Goal: Task Accomplishment & Management: Manage account settings

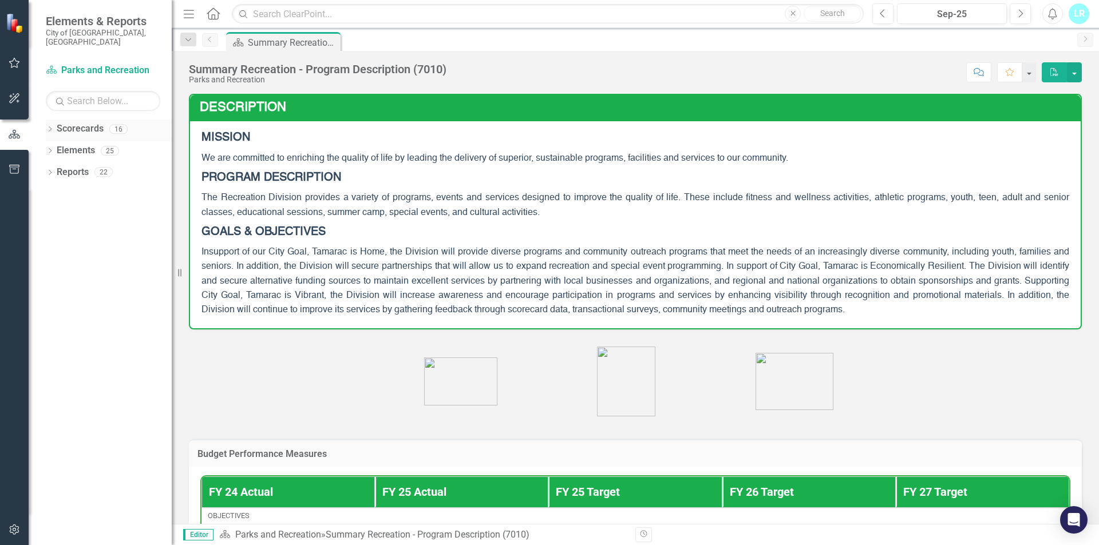
click at [49, 126] on div "Dropdown" at bounding box center [50, 131] width 8 height 10
click at [53, 147] on icon "Dropdown" at bounding box center [55, 150] width 9 height 7
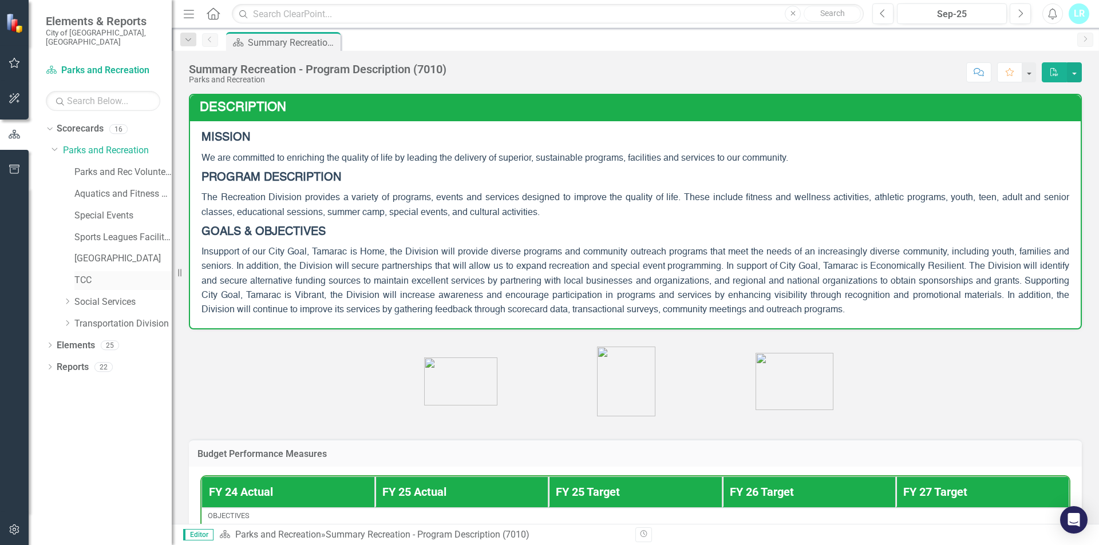
click at [83, 274] on link "TCC" at bounding box center [122, 280] width 97 height 13
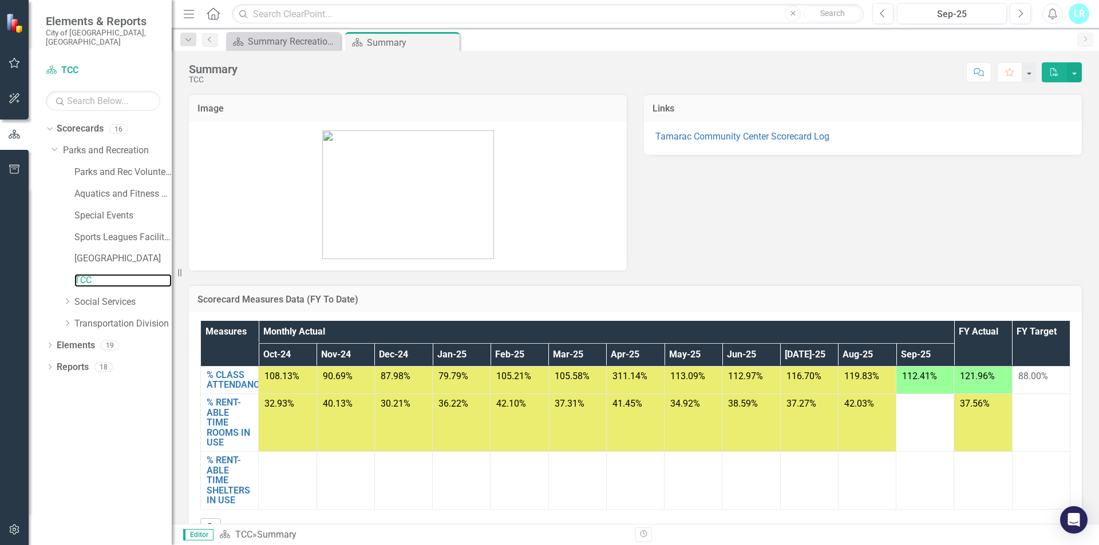
scroll to position [57, 0]
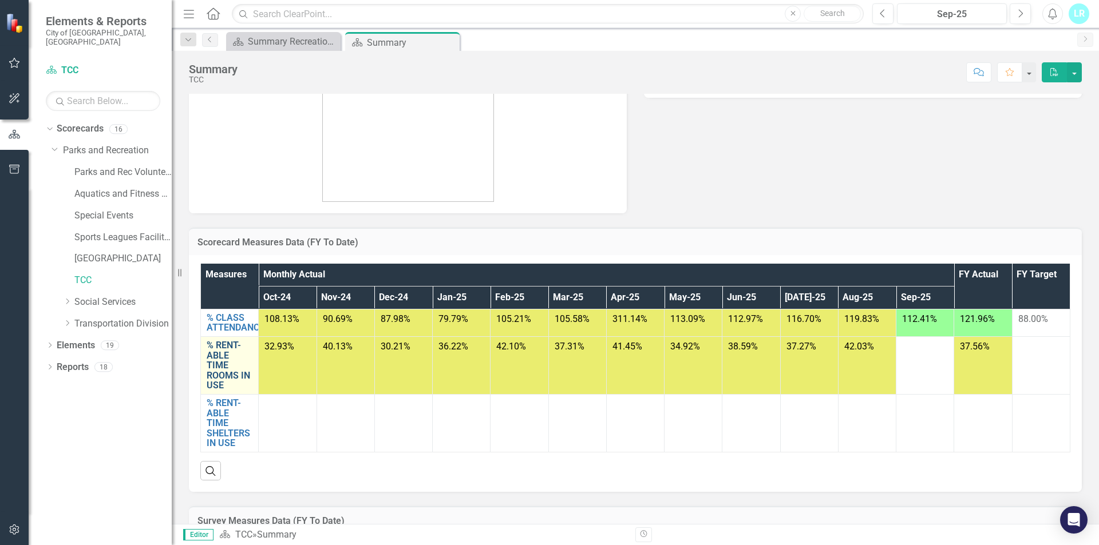
click at [221, 363] on link "% RENT-ABLE TIME ROOMS IN USE" at bounding box center [230, 365] width 46 height 50
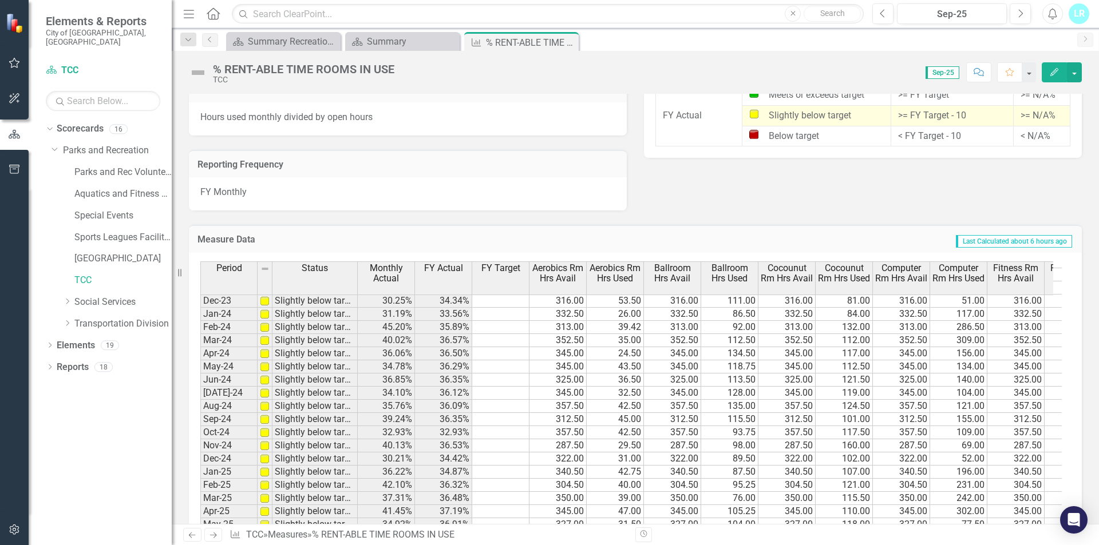
scroll to position [421, 0]
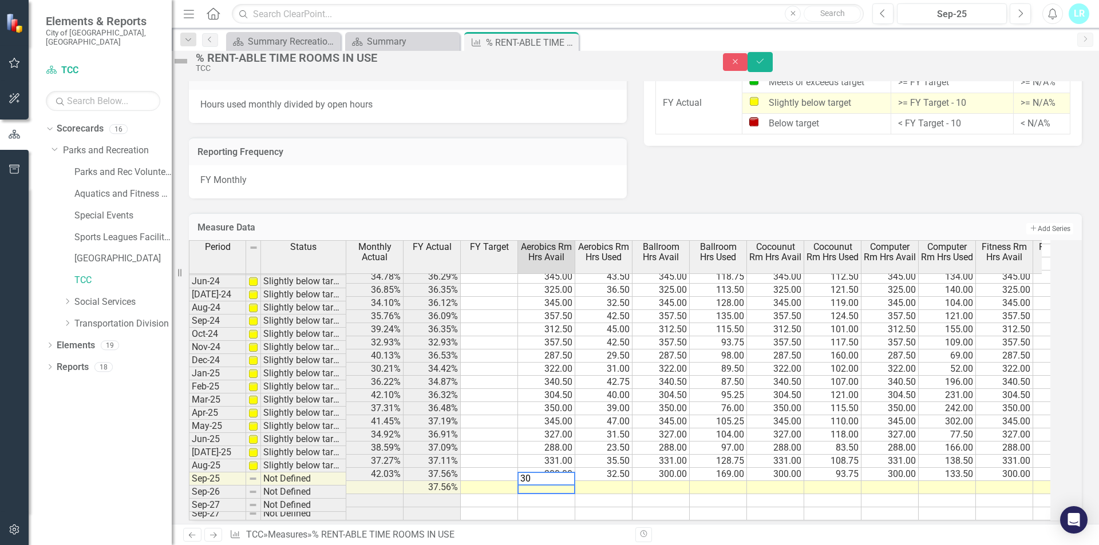
type textarea "300"
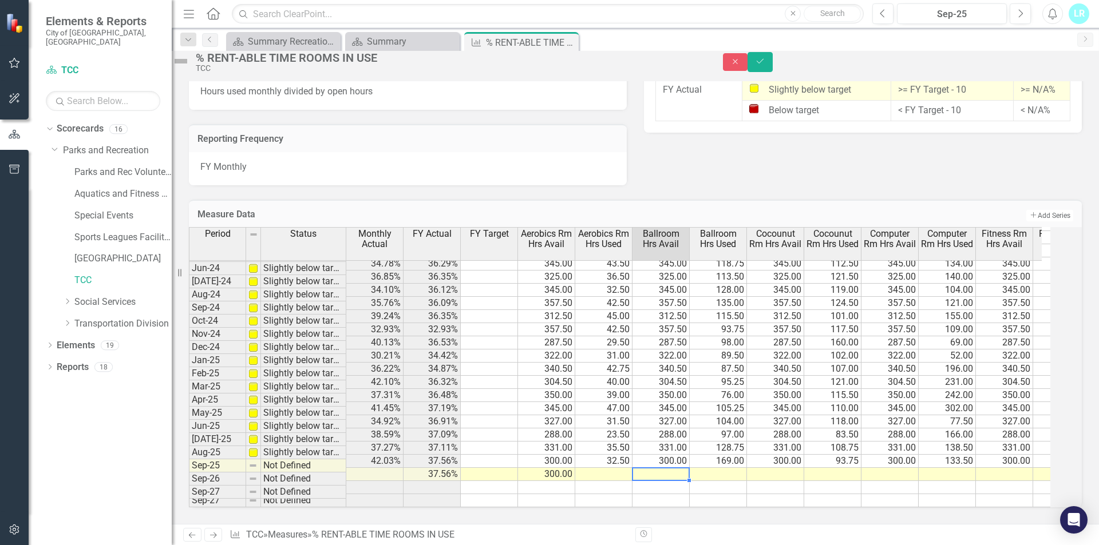
scroll to position [790, 0]
type textarea "300"
type textarea "0"
type textarea "300"
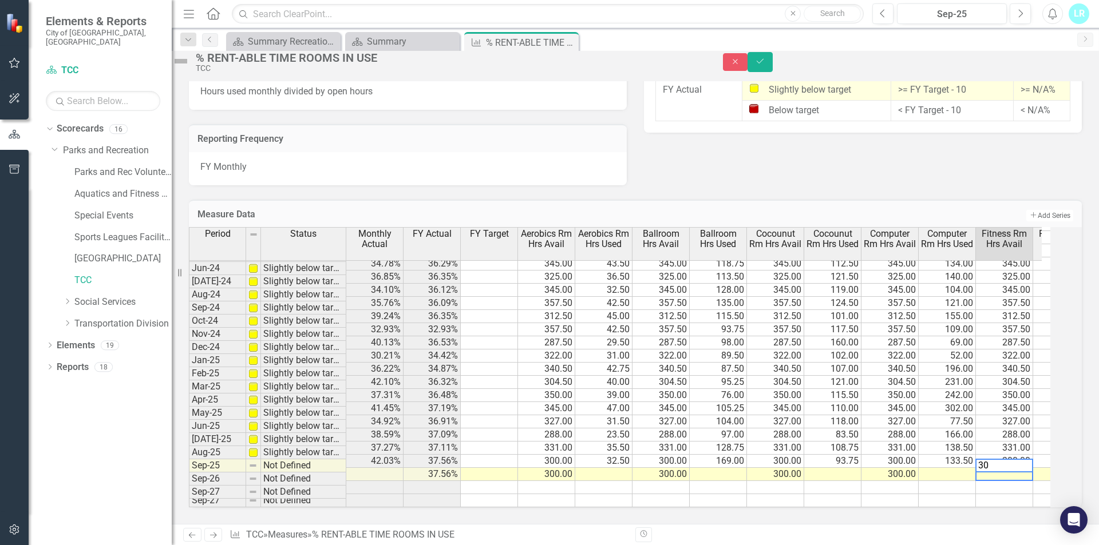
type textarea "300"
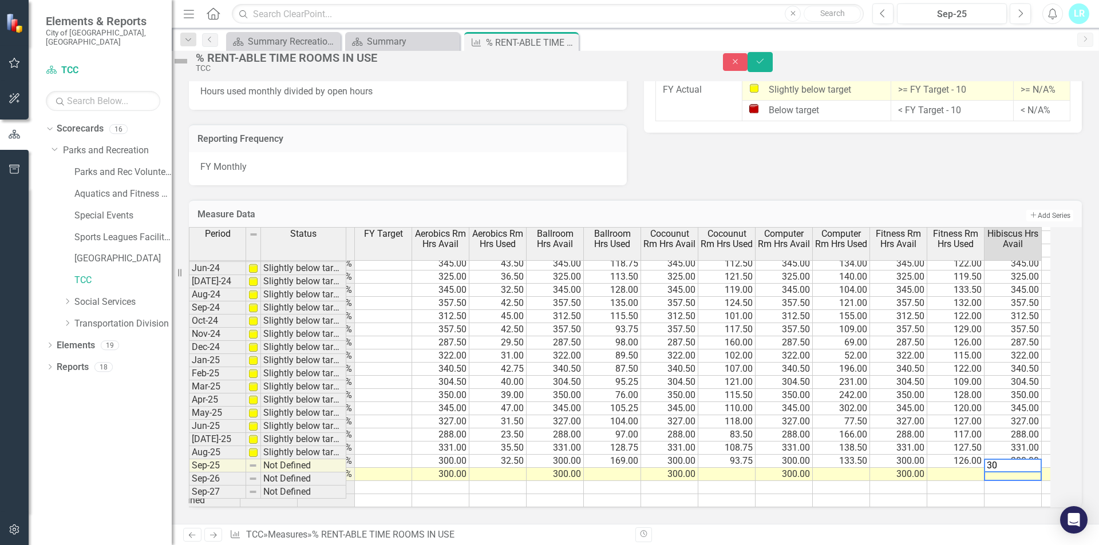
type textarea "300"
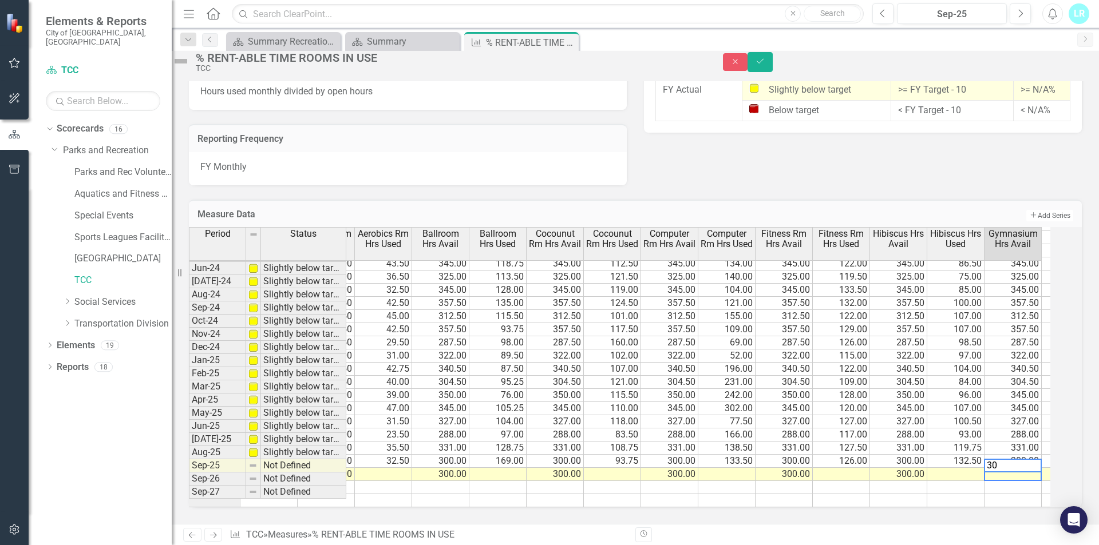
type textarea "300"
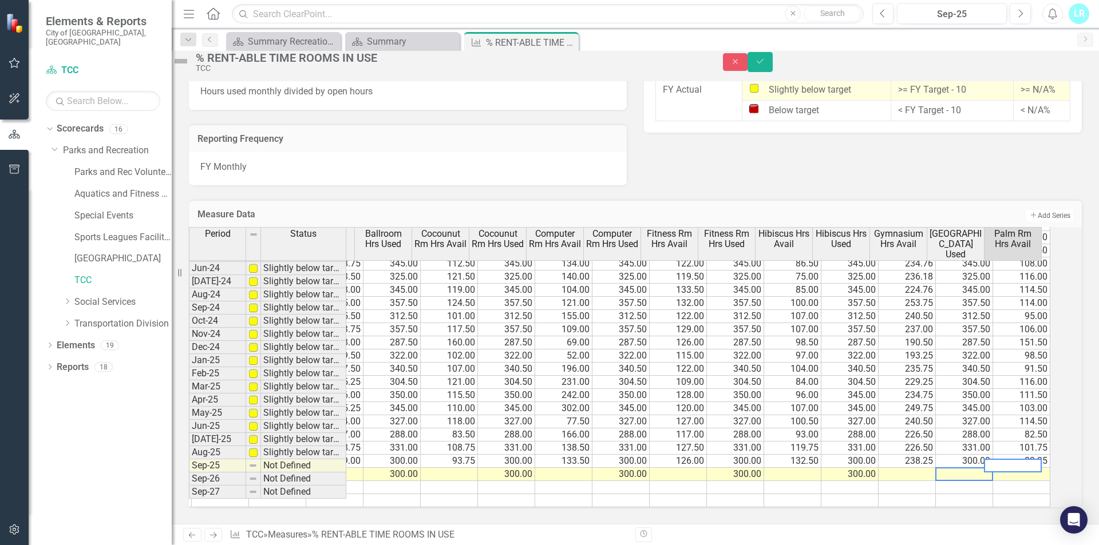
scroll to position [0, 392]
type textarea "3"
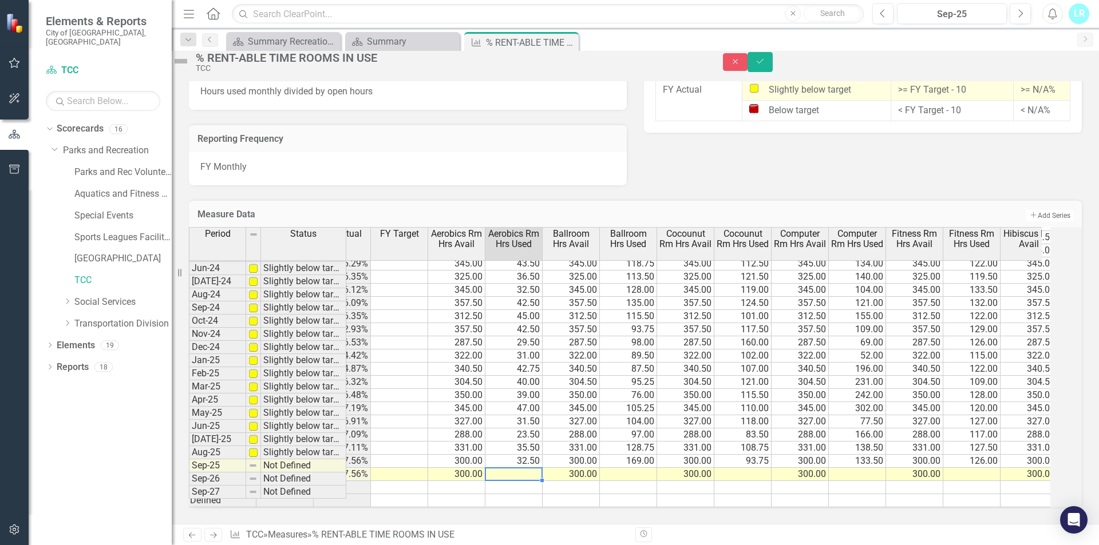
scroll to position [0, 96]
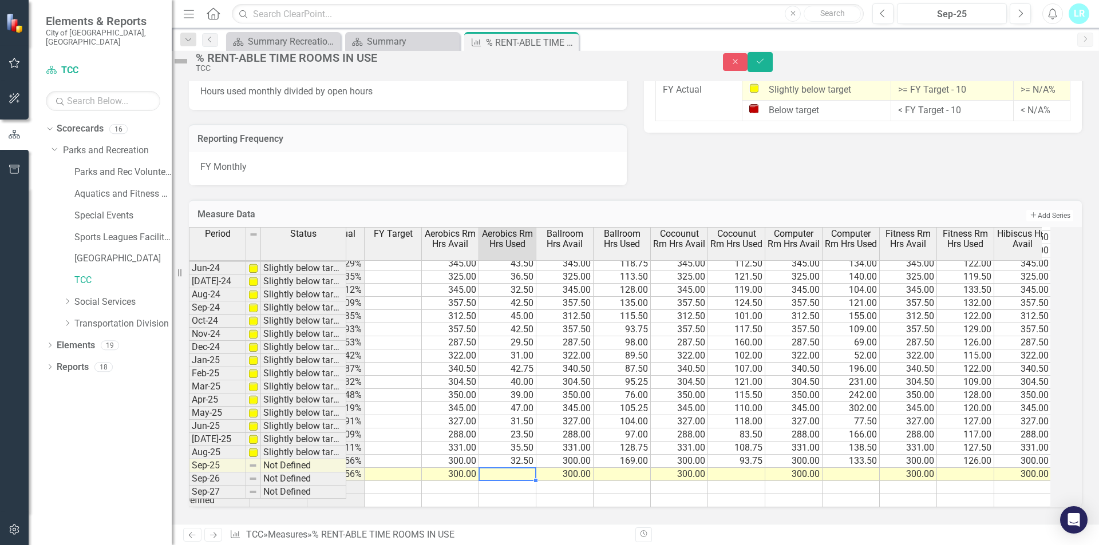
click at [989, 468] on td at bounding box center [965, 474] width 57 height 13
click at [639, 468] on td at bounding box center [621, 474] width 57 height 13
click at [648, 468] on td at bounding box center [621, 474] width 57 height 13
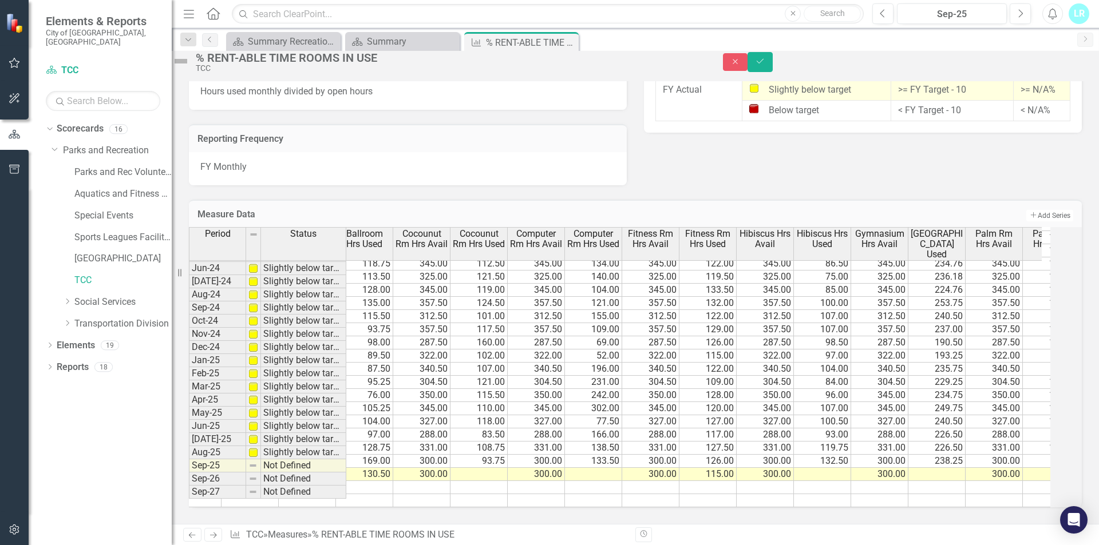
scroll to position [0, 0]
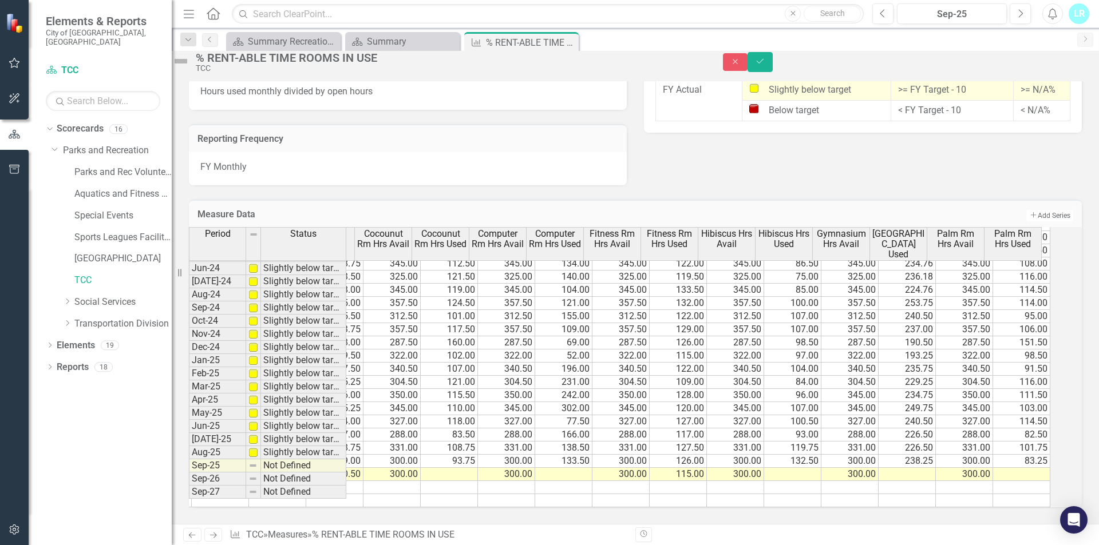
click at [912, 468] on td at bounding box center [906, 474] width 57 height 13
click at [927, 468] on td at bounding box center [906, 474] width 57 height 13
click at [795, 468] on td at bounding box center [792, 474] width 57 height 13
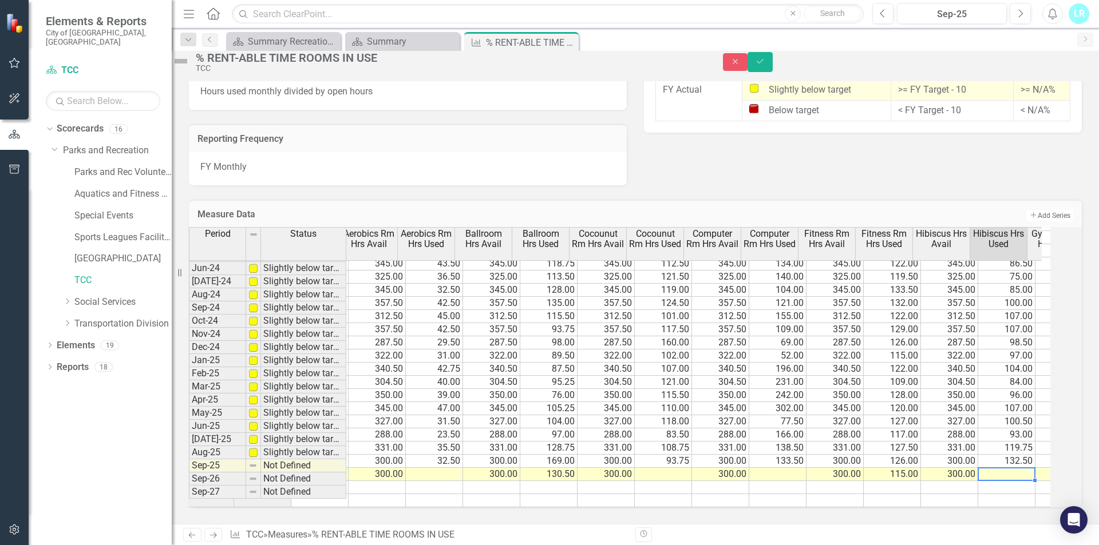
scroll to position [0, 168]
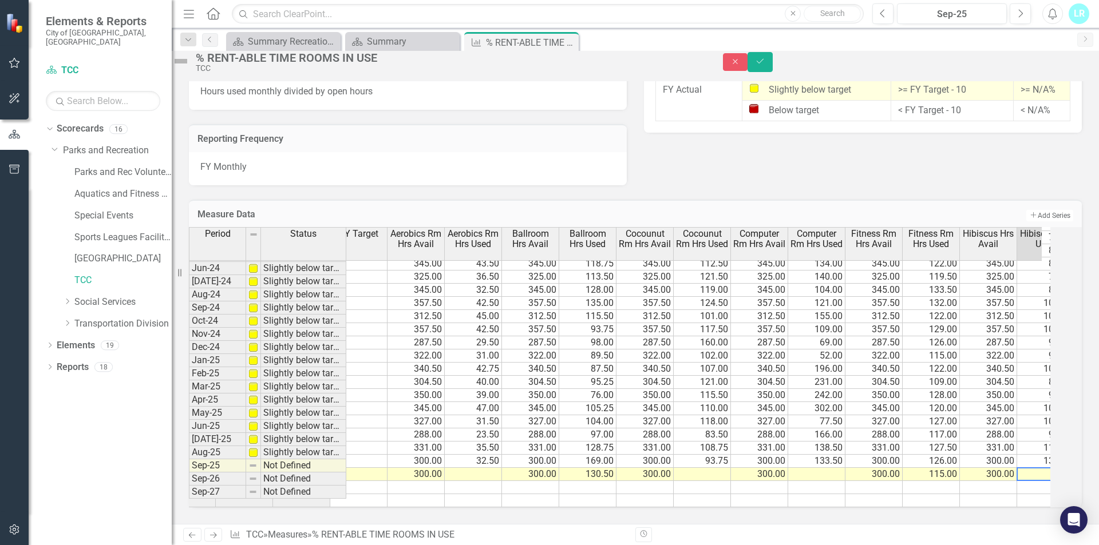
click at [483, 468] on td at bounding box center [473, 474] width 57 height 13
click at [492, 468] on td at bounding box center [473, 474] width 57 height 13
click at [731, 468] on td at bounding box center [702, 474] width 57 height 13
click at [726, 468] on td at bounding box center [702, 474] width 57 height 13
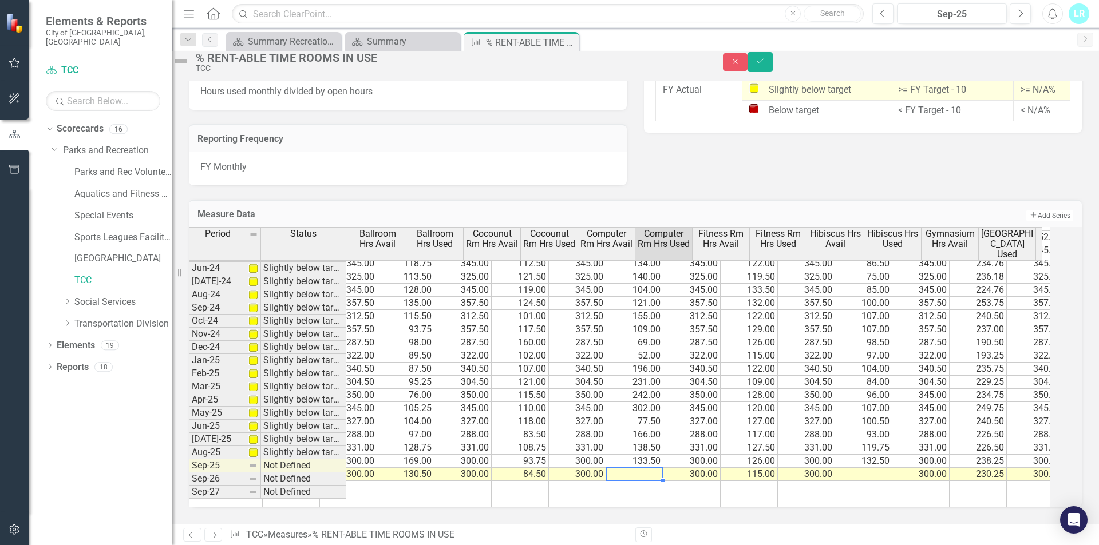
scroll to position [0, 315]
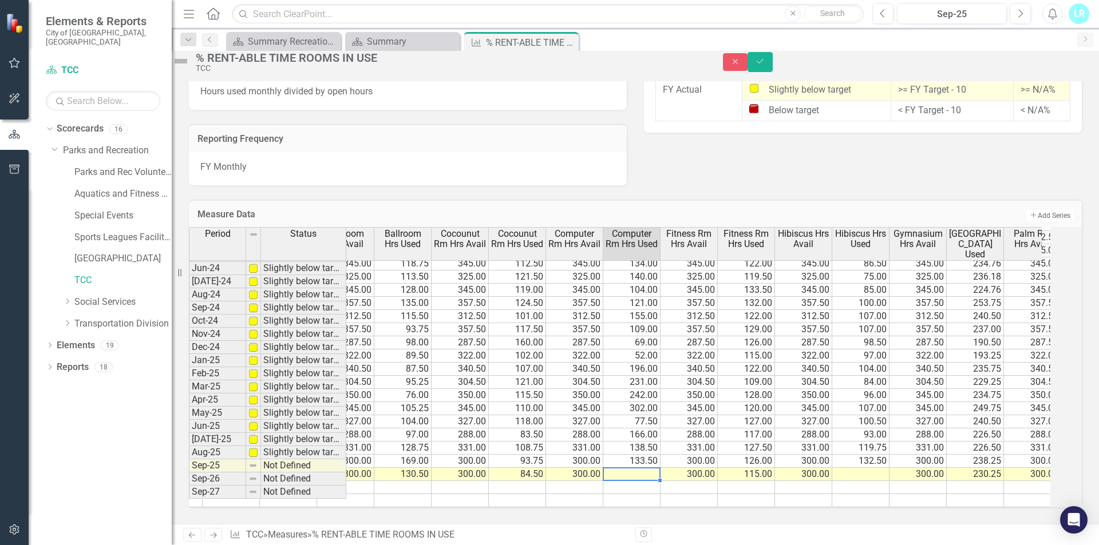
click at [858, 468] on td at bounding box center [860, 474] width 57 height 13
click at [874, 468] on td at bounding box center [860, 474] width 57 height 13
click at [648, 468] on td at bounding box center [631, 474] width 57 height 13
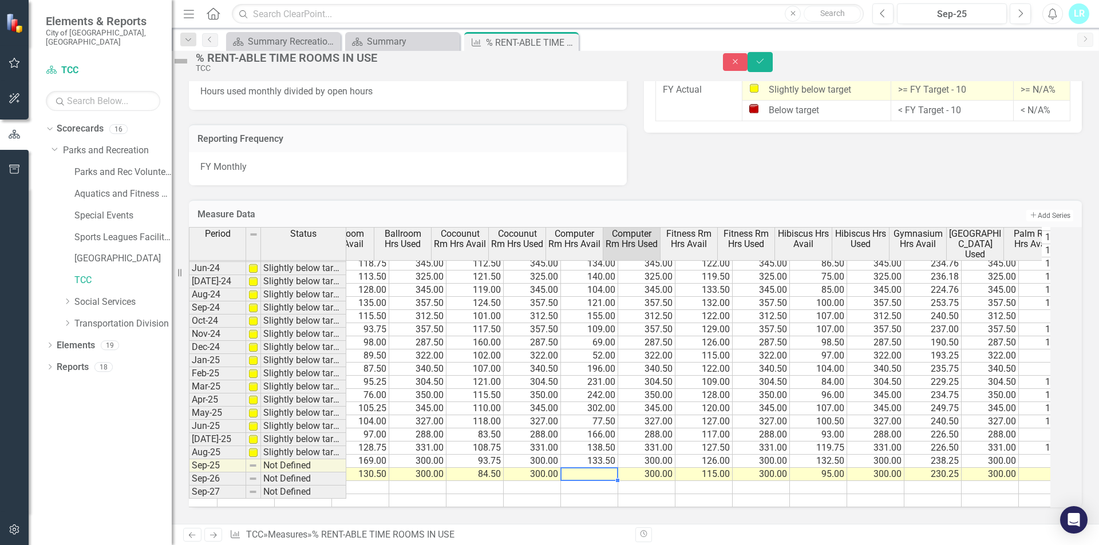
scroll to position [0, 392]
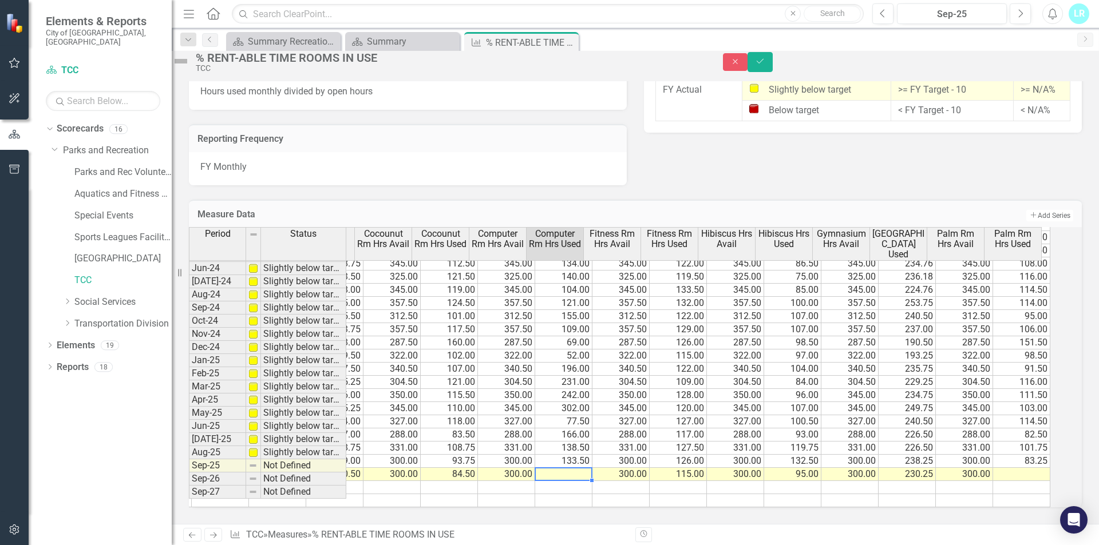
click at [578, 468] on td at bounding box center [563, 474] width 57 height 13
click at [1029, 468] on td at bounding box center [1021, 474] width 57 height 13
click at [1027, 468] on td at bounding box center [1021, 474] width 57 height 13
type textarea "300"
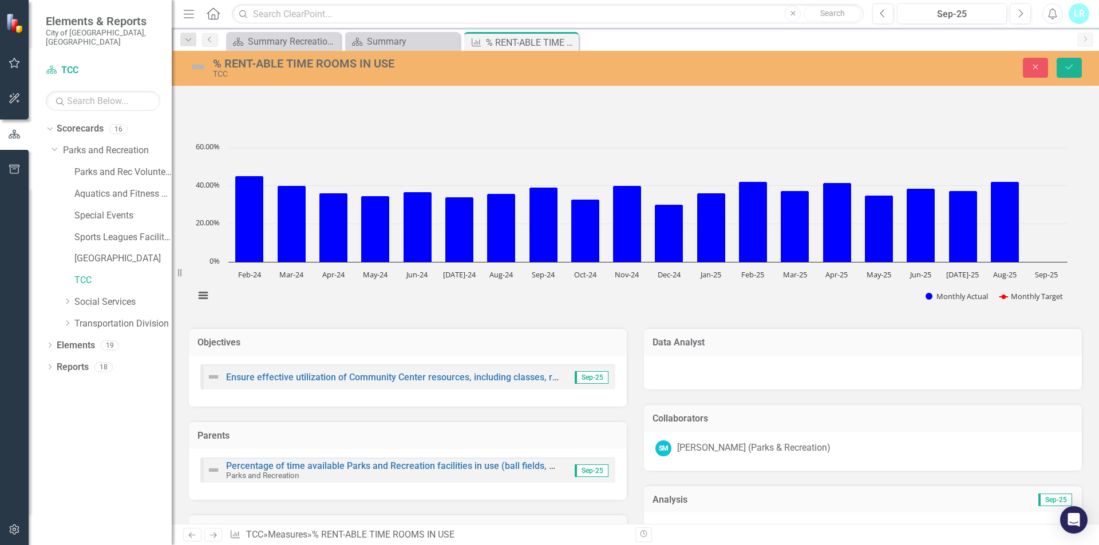
scroll to position [421, 0]
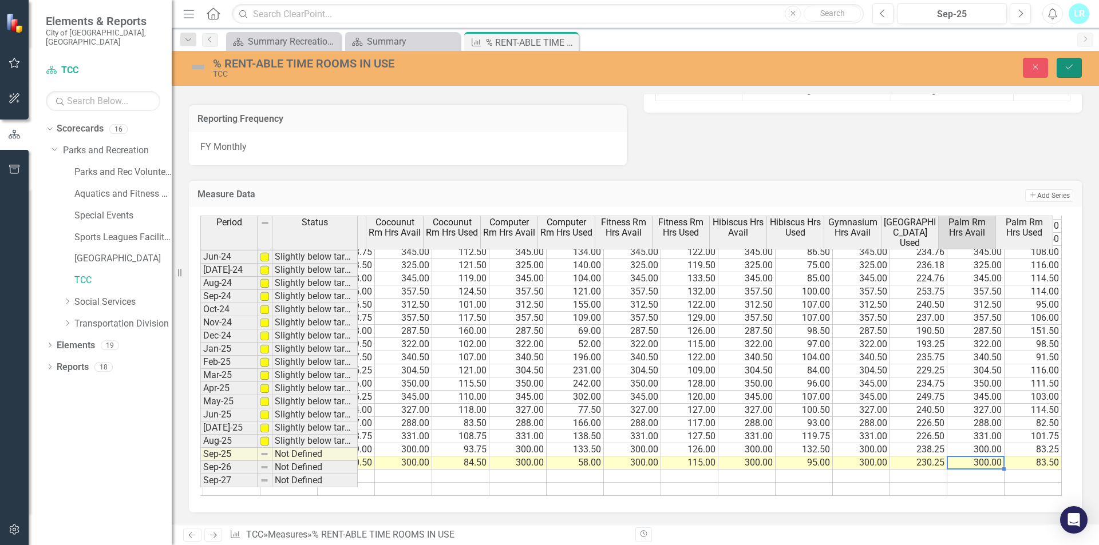
click at [1075, 67] on button "Save" at bounding box center [1068, 68] width 25 height 20
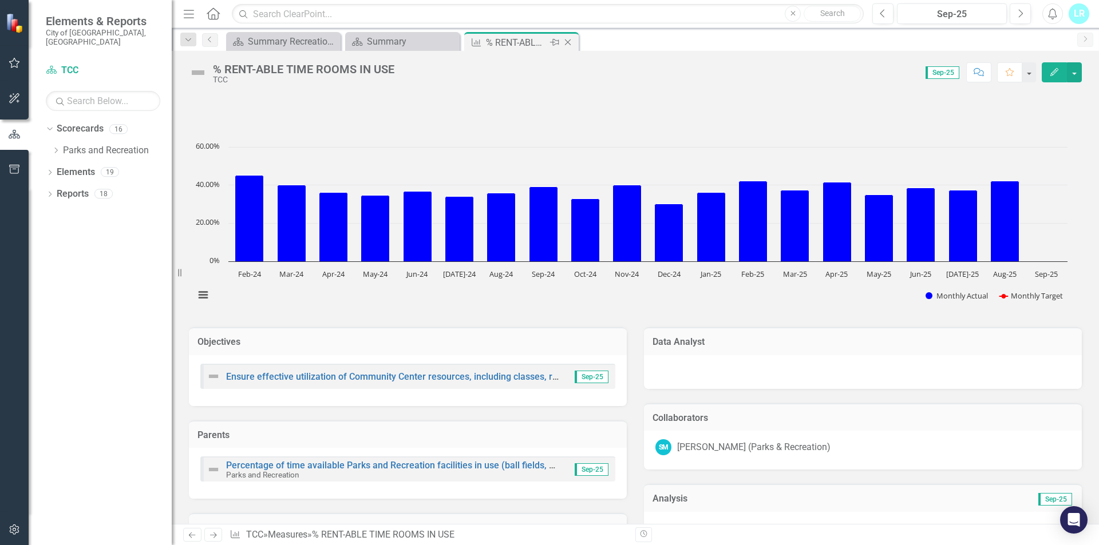
click at [568, 42] on icon "Close" at bounding box center [567, 42] width 11 height 9
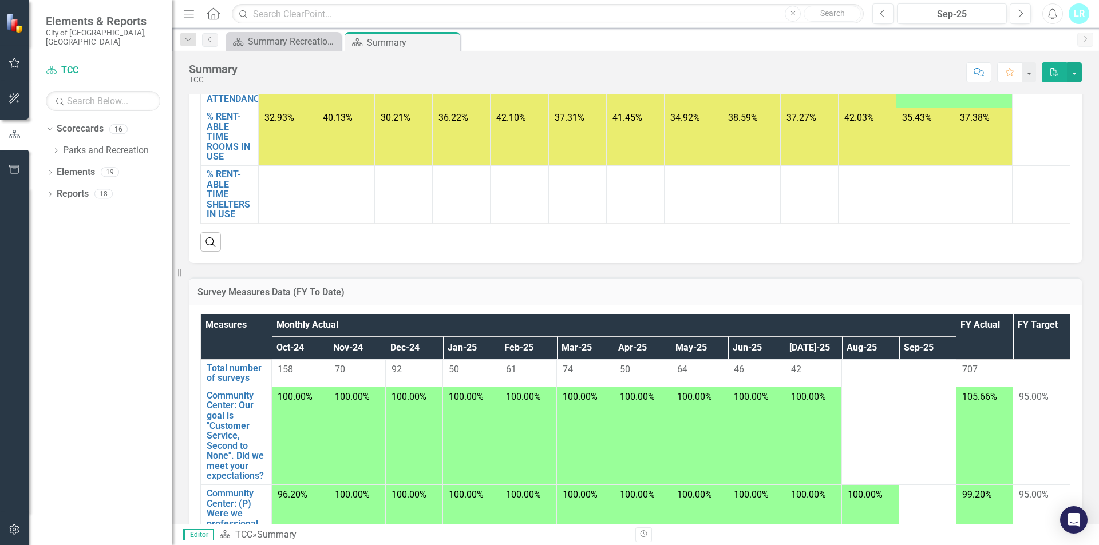
scroll to position [229, 0]
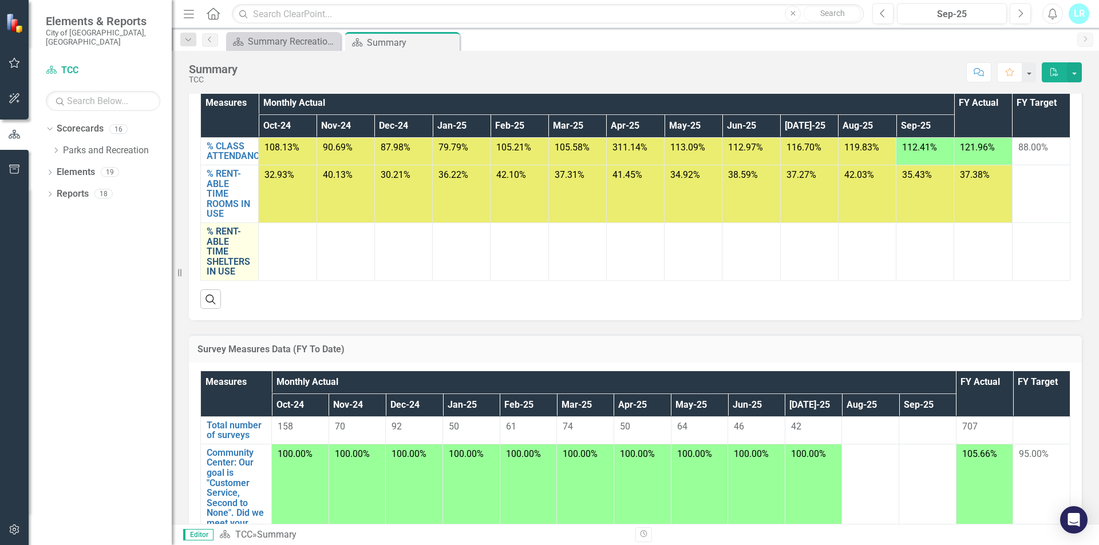
click at [228, 236] on link "% RENT-ABLE TIME SHELTERS IN USE" at bounding box center [230, 252] width 46 height 50
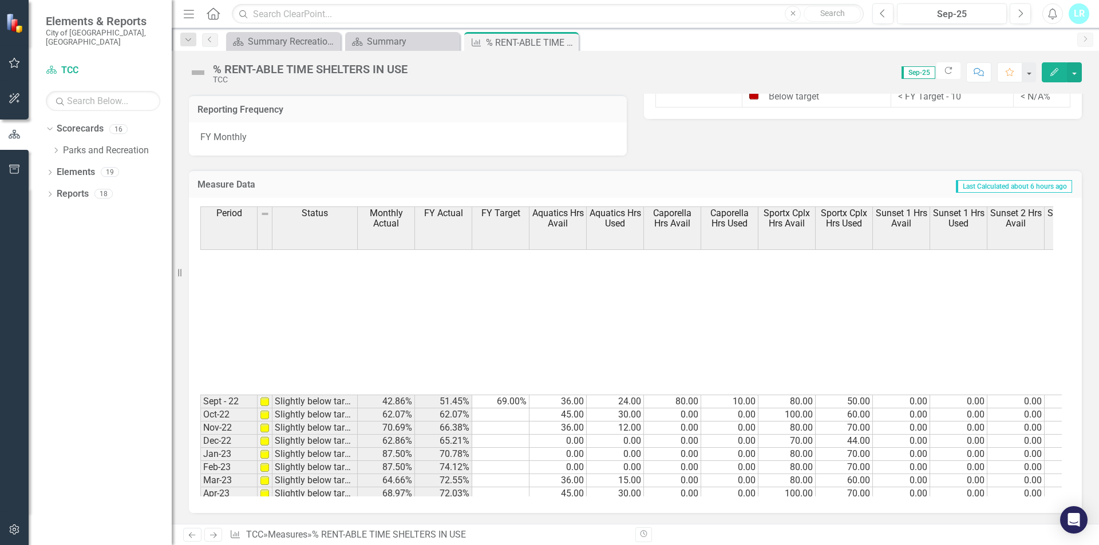
scroll to position [421, 0]
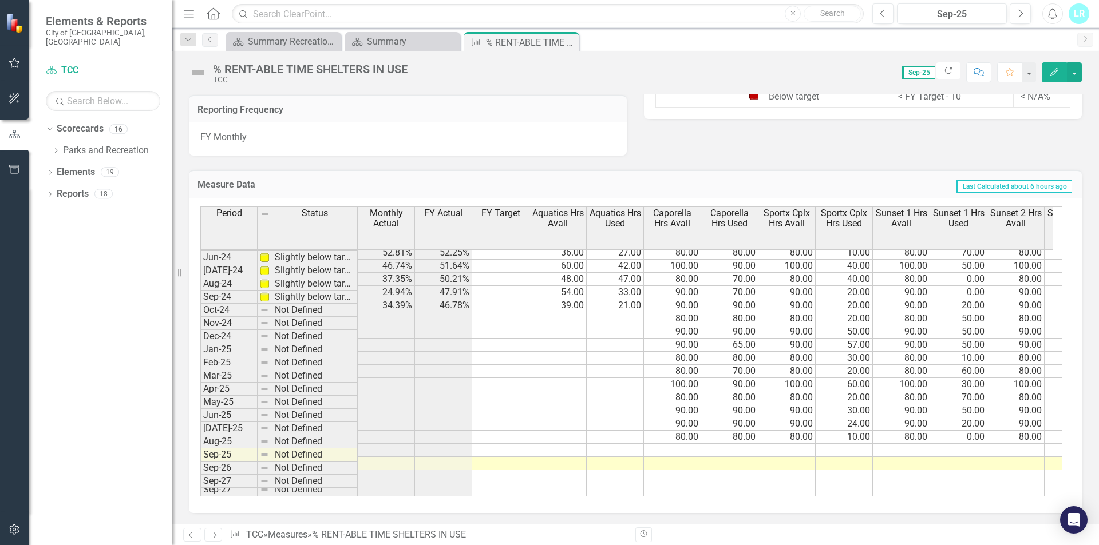
click at [679, 457] on td at bounding box center [672, 463] width 57 height 13
click at [694, 457] on td at bounding box center [672, 463] width 57 height 13
type textarea "80"
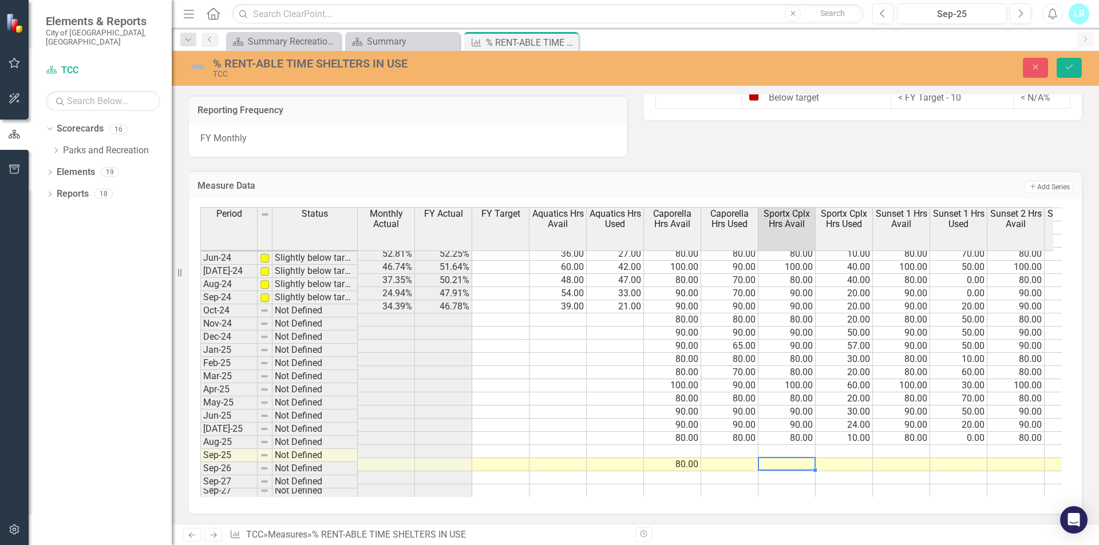
type textarea "80"
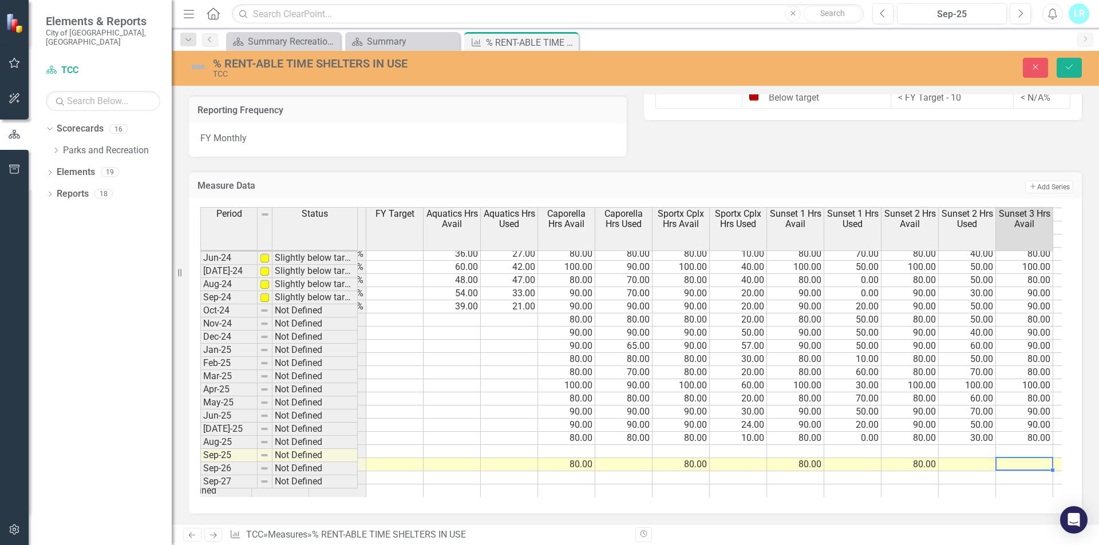
type textarea "80"
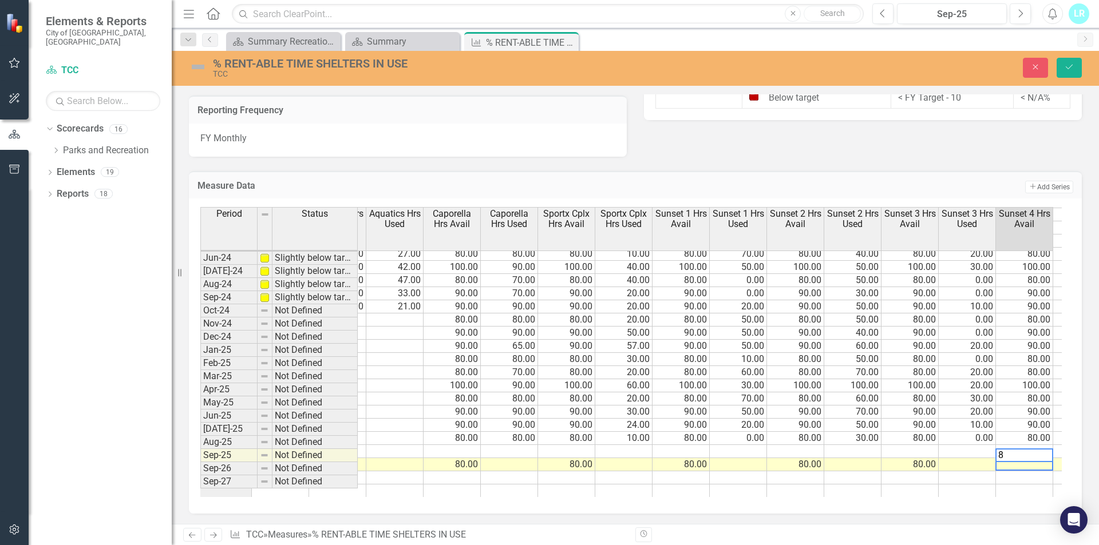
type textarea "80"
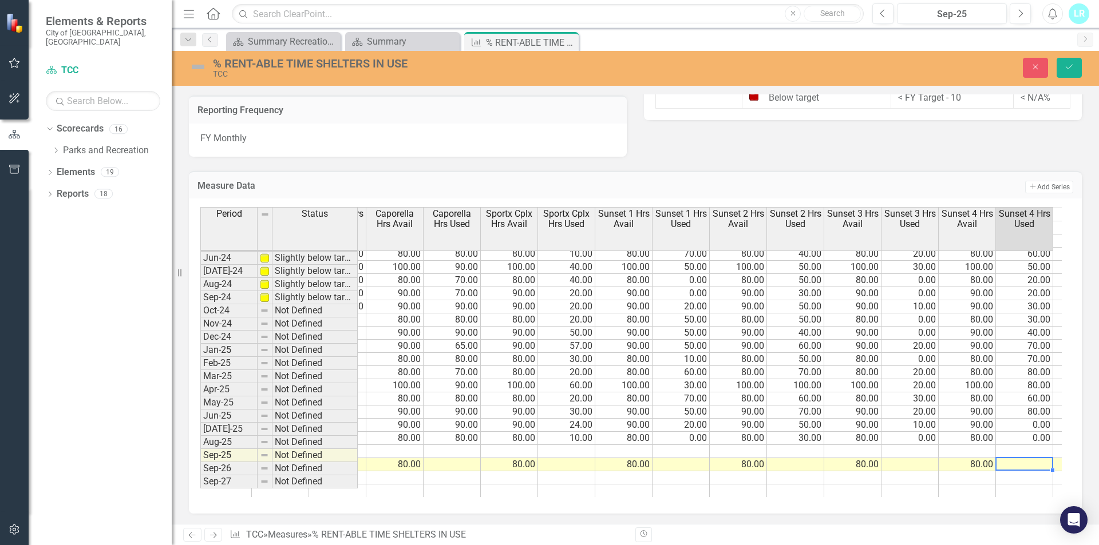
scroll to position [0, 335]
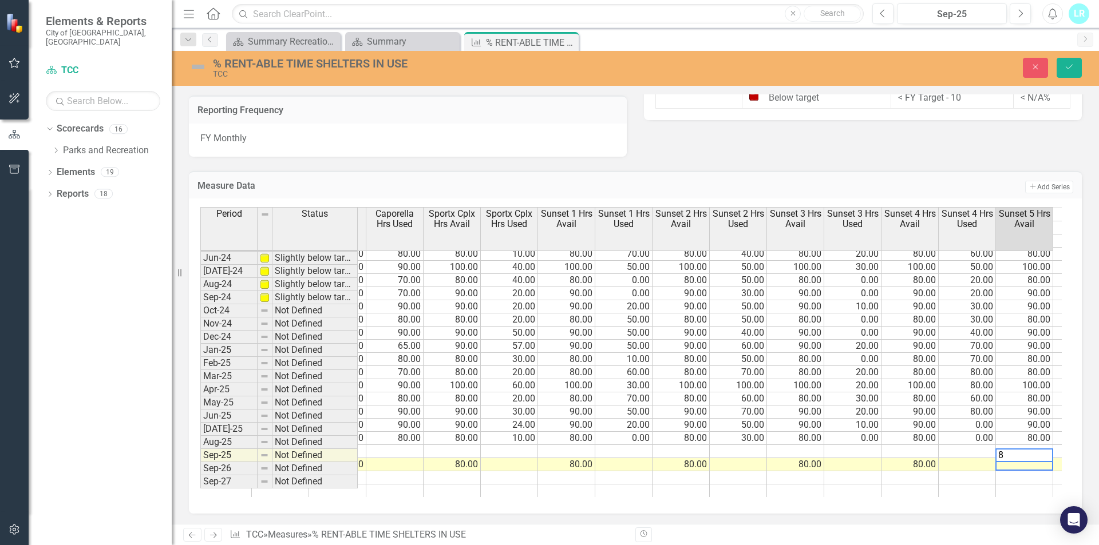
type textarea "80"
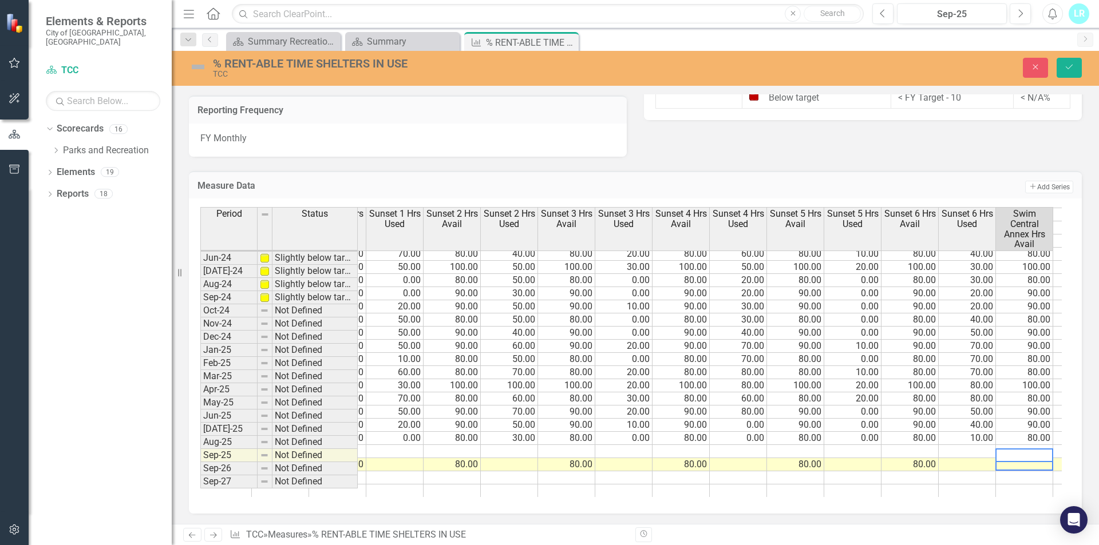
scroll to position [0, 678]
type textarea "80"
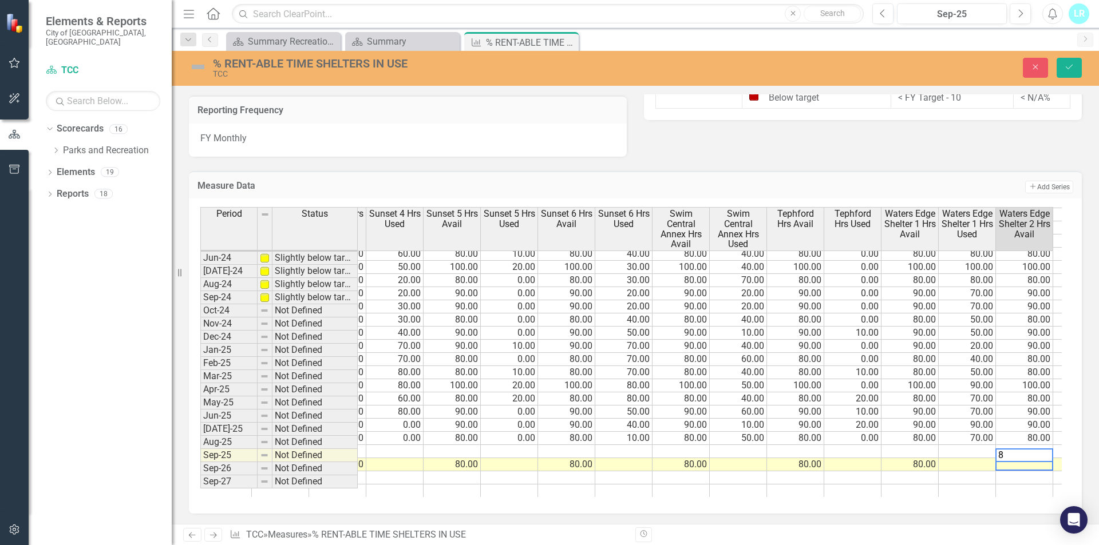
type textarea "80"
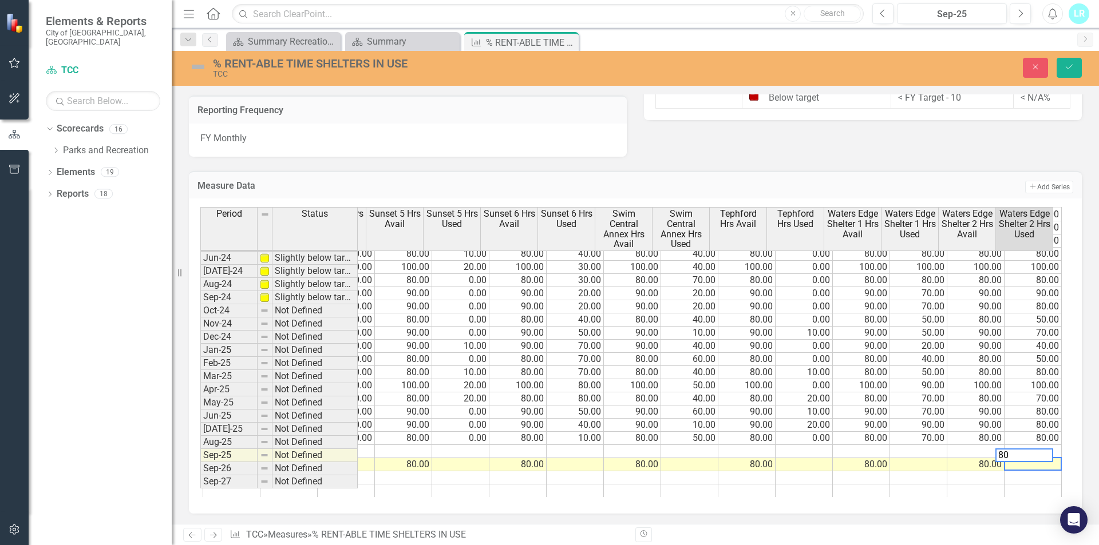
type textarea "8"
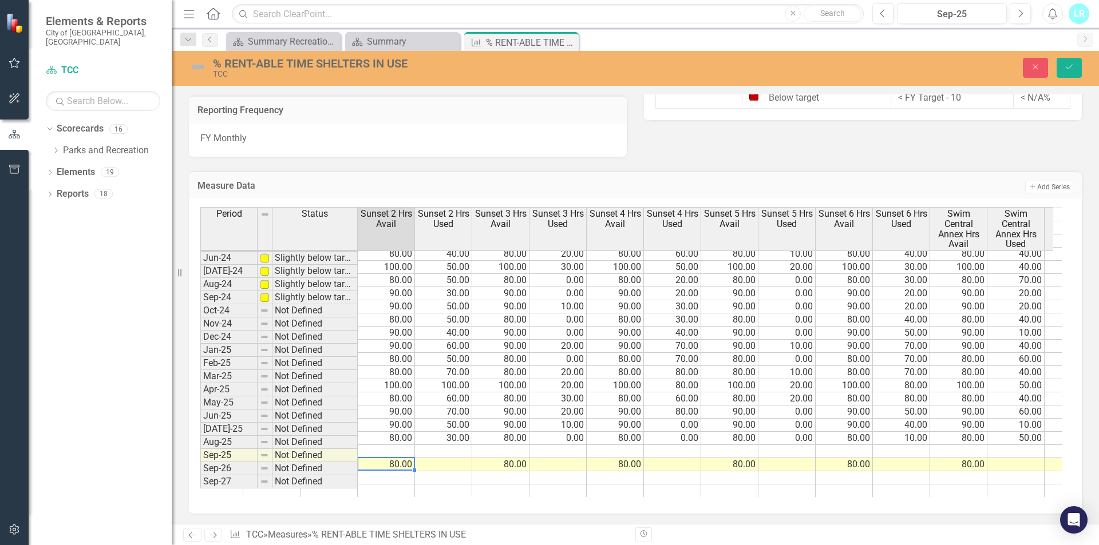
scroll to position [0, 0]
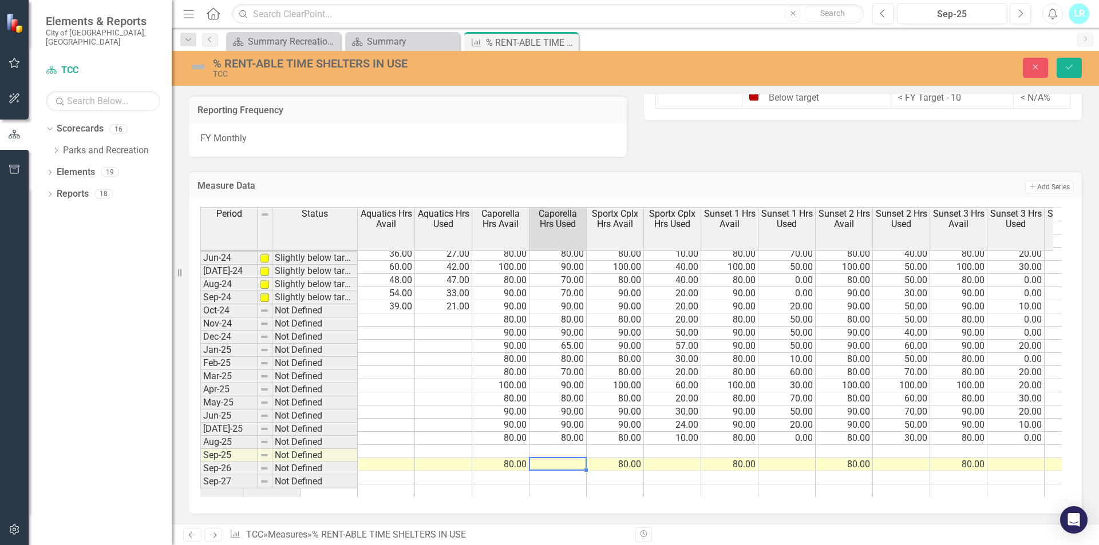
click at [566, 458] on td at bounding box center [557, 464] width 57 height 13
click at [678, 458] on td at bounding box center [672, 464] width 57 height 13
click at [783, 458] on td at bounding box center [786, 464] width 57 height 13
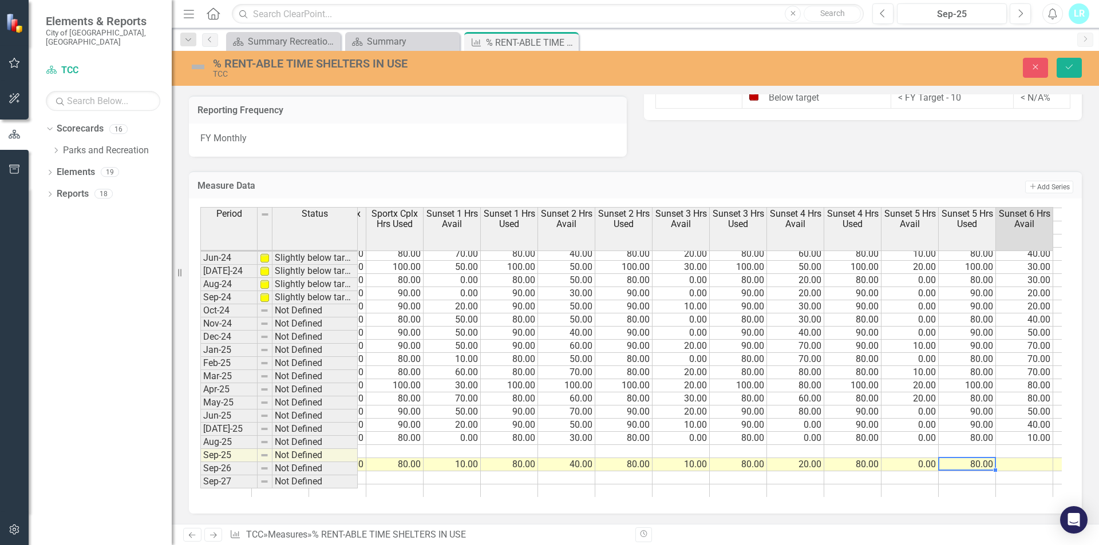
scroll to position [0, 506]
type textarea "80"
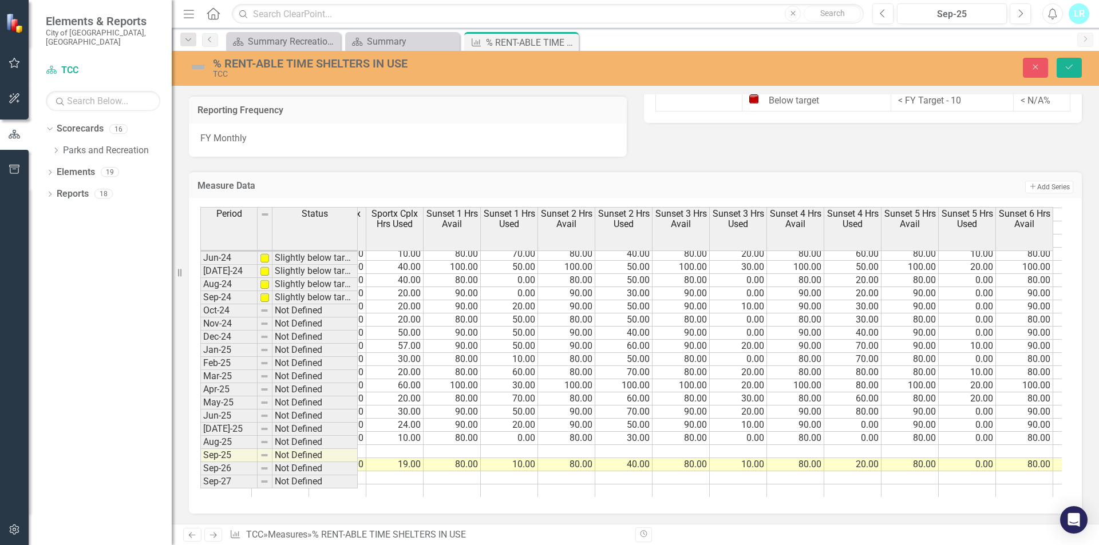
scroll to position [0, 964]
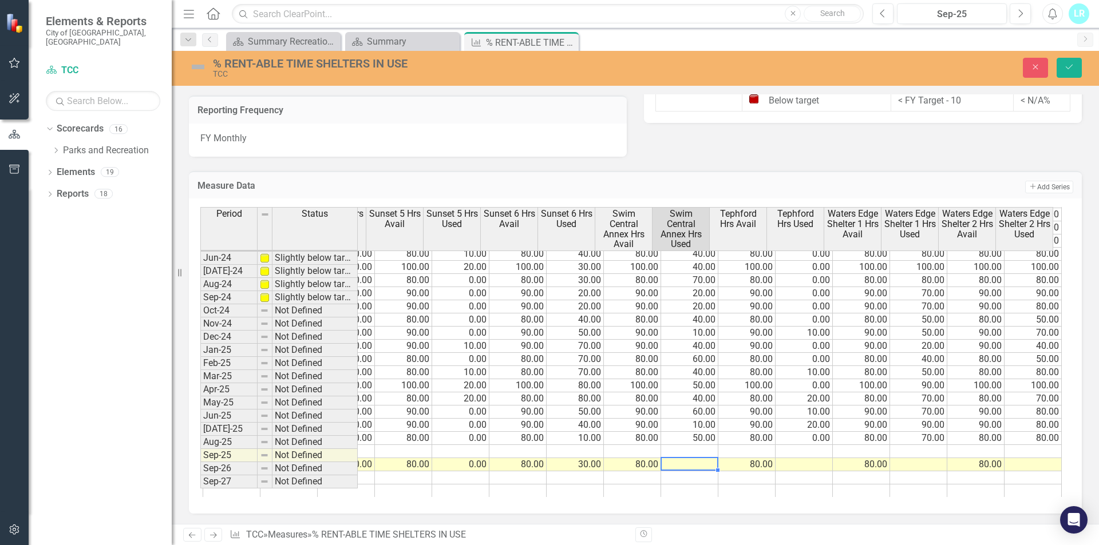
click at [680, 458] on tr "80.00 60.00 80.00 19.00 80.00 10.00 80.00 40.00 80.00 10.00 80.00 20.00 80.00 0…" at bounding box center [231, 464] width 1659 height 13
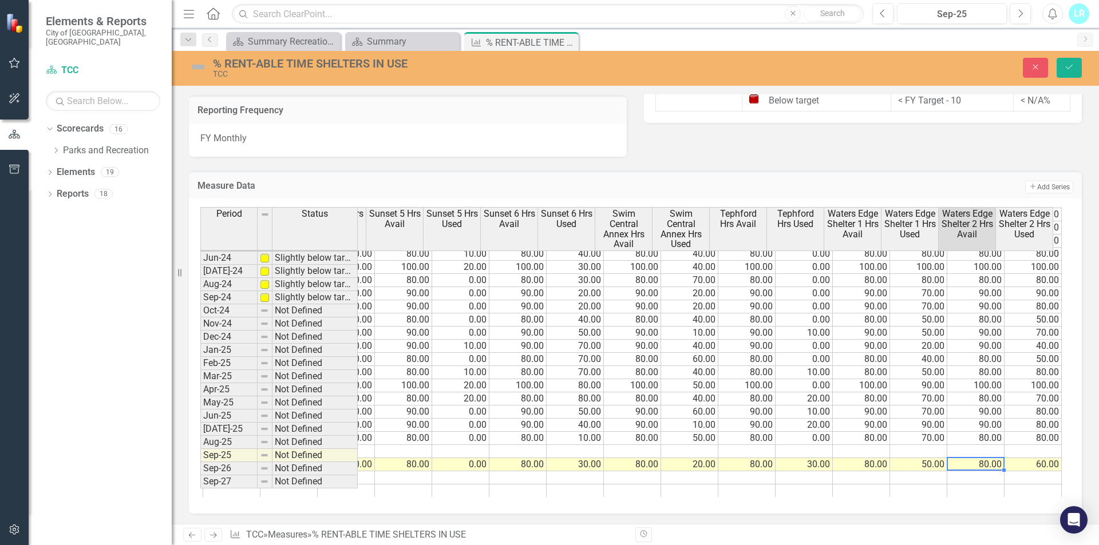
type textarea "80"
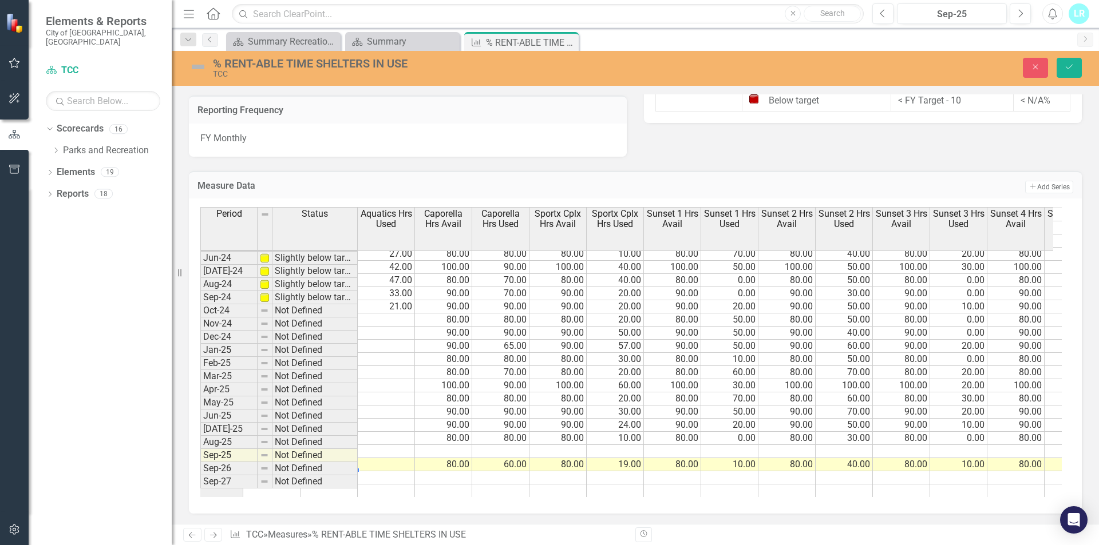
scroll to position [0, 172]
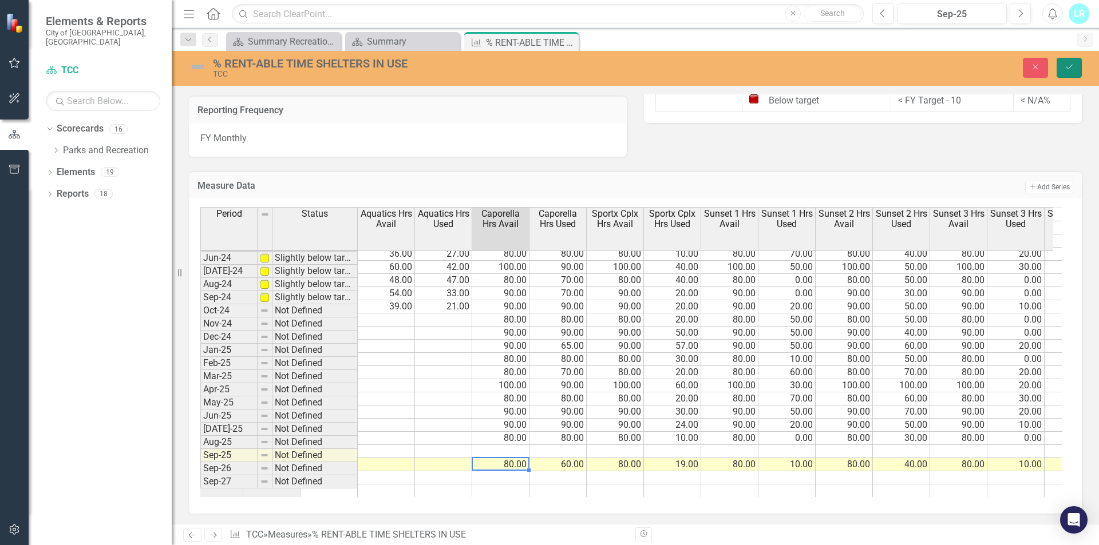
click at [1071, 65] on icon "Save" at bounding box center [1069, 67] width 10 height 8
